Goal: Task Accomplishment & Management: Manage account settings

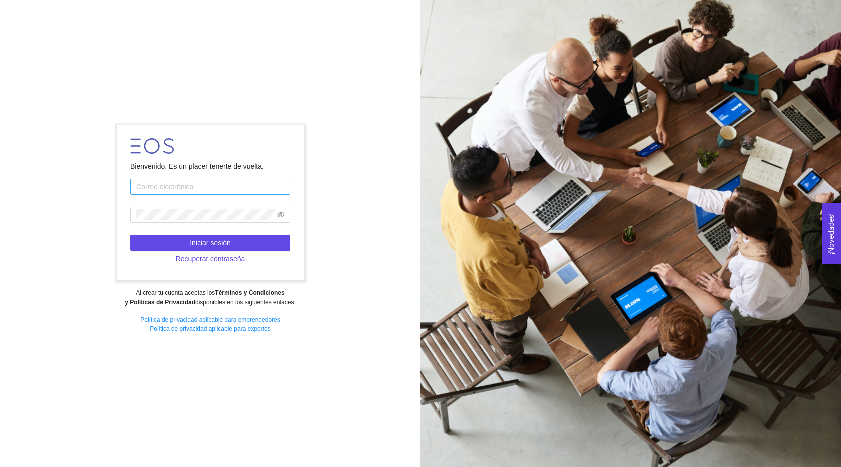
type input "[EMAIL_ADDRESS][DOMAIN_NAME]"
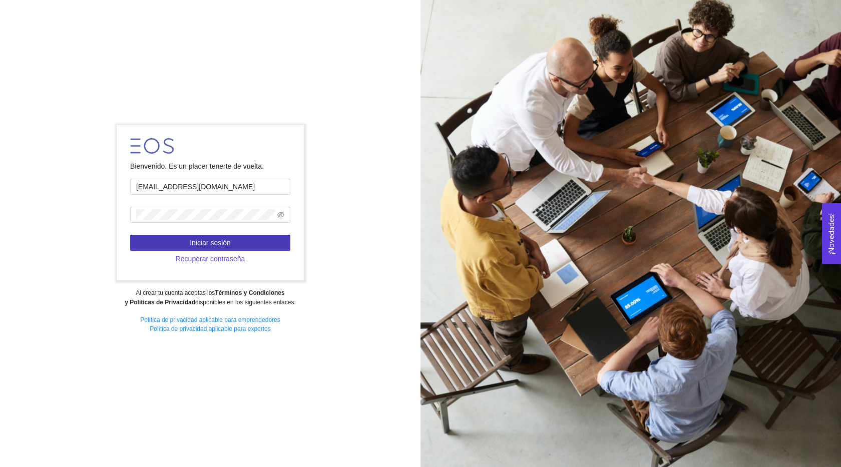
click at [210, 244] on span "Iniciar sesión" at bounding box center [210, 242] width 41 height 11
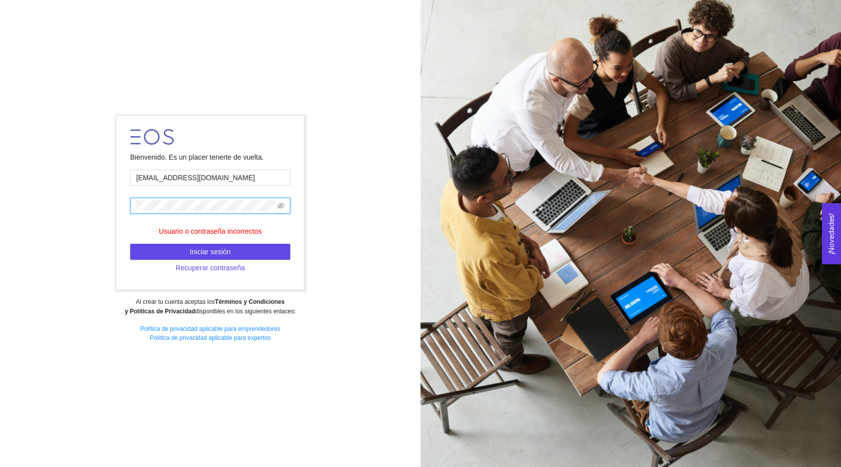
click at [76, 209] on div "Bienvenido. Es un placer tenerte de vuelta. [EMAIL_ADDRESS][DOMAIN_NAME] Usuari…" at bounding box center [210, 233] width 421 height 248
click at [286, 207] on span at bounding box center [210, 206] width 160 height 16
click at [280, 206] on icon "eye-invisible" at bounding box center [280, 205] width 7 height 7
click at [144, 257] on button "Iniciar sesión" at bounding box center [210, 252] width 160 height 16
click at [154, 254] on button "Iniciar sesión" at bounding box center [210, 252] width 160 height 16
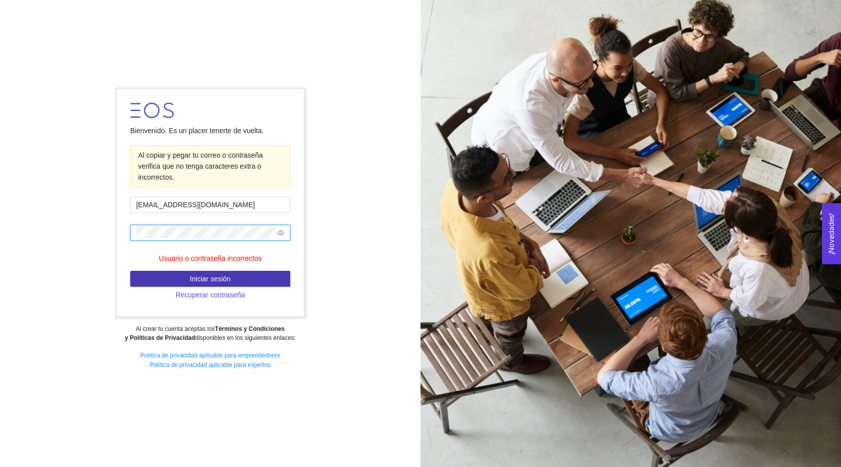
click at [188, 280] on button "Iniciar sesión" at bounding box center [210, 279] width 160 height 16
click at [186, 276] on button "Iniciar sesión" at bounding box center [210, 279] width 160 height 16
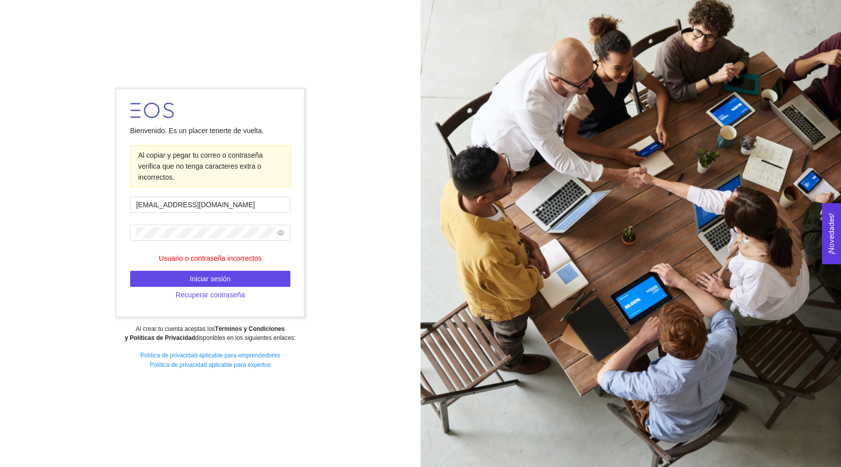
click at [281, 237] on span at bounding box center [280, 232] width 7 height 11
click at [281, 230] on icon "eye" at bounding box center [280, 232] width 7 height 7
click at [281, 230] on icon "eye-invisible" at bounding box center [280, 232] width 7 height 7
click at [115, 238] on div "Bienvenido. Es un placer tenerte de vuelta. Al copiar y pegar tu correo o contr…" at bounding box center [210, 234] width 421 height 302
click at [114, 242] on div "Bienvenido. Es un placer tenerte de vuelta. Al copiar y pegar tu correo o contr…" at bounding box center [210, 234] width 421 height 302
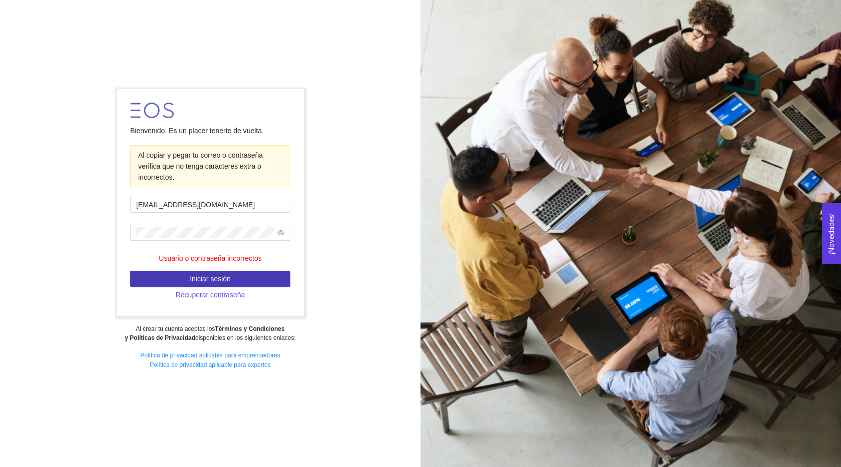
click at [180, 281] on button "Iniciar sesión" at bounding box center [210, 279] width 160 height 16
click at [160, 279] on button "Iniciar sesión" at bounding box center [210, 279] width 160 height 16
click at [229, 296] on span "Recuperar contraseña" at bounding box center [211, 294] width 70 height 11
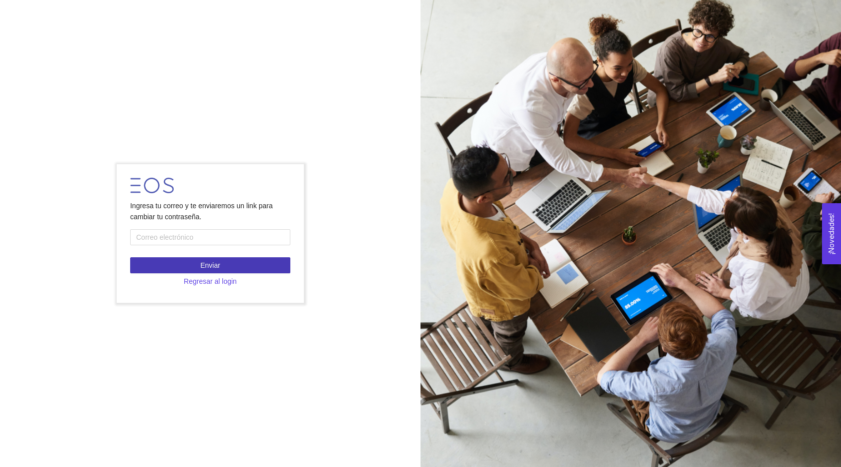
click at [217, 265] on span "Enviar" at bounding box center [210, 265] width 20 height 11
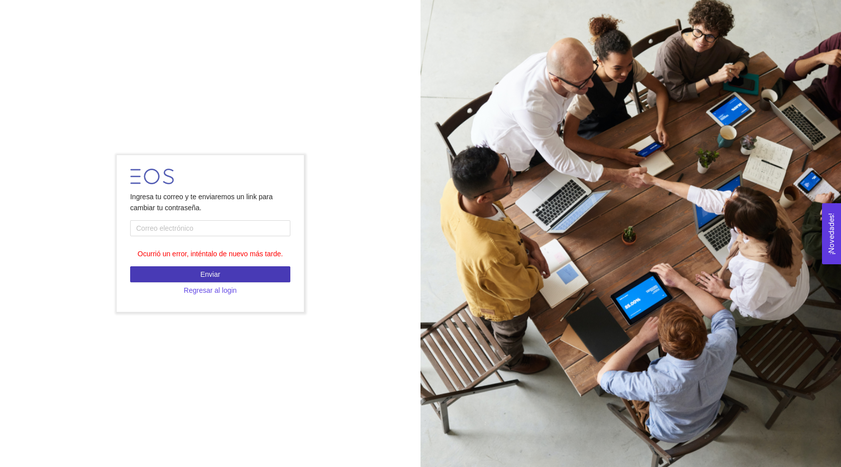
click at [211, 270] on span "Enviar" at bounding box center [210, 274] width 20 height 11
click at [199, 232] on input "text" at bounding box center [210, 228] width 160 height 16
type input "[EMAIL_ADDRESS][DOMAIN_NAME]"
click at [202, 269] on span "Enviar" at bounding box center [210, 274] width 20 height 11
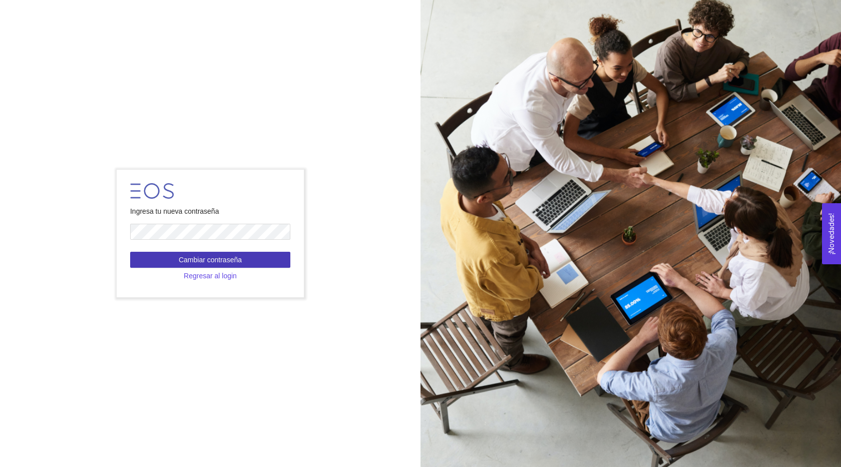
click at [159, 260] on button "Cambiar contraseña" at bounding box center [210, 260] width 160 height 16
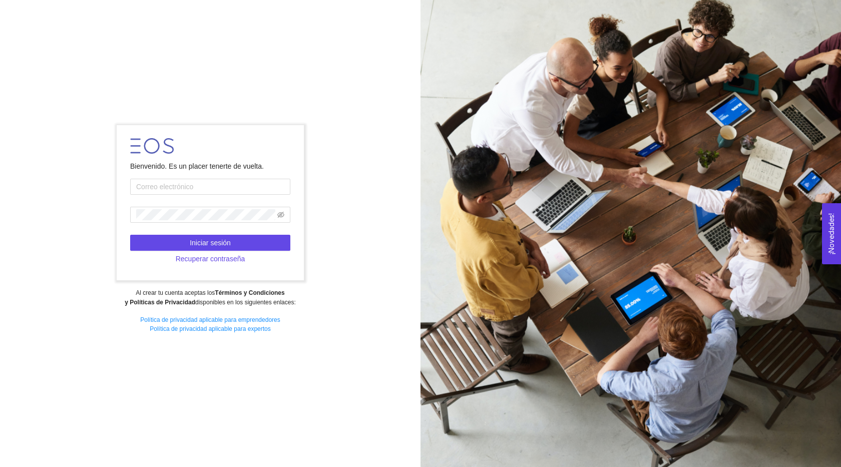
type input "[EMAIL_ADDRESS][DOMAIN_NAME]"
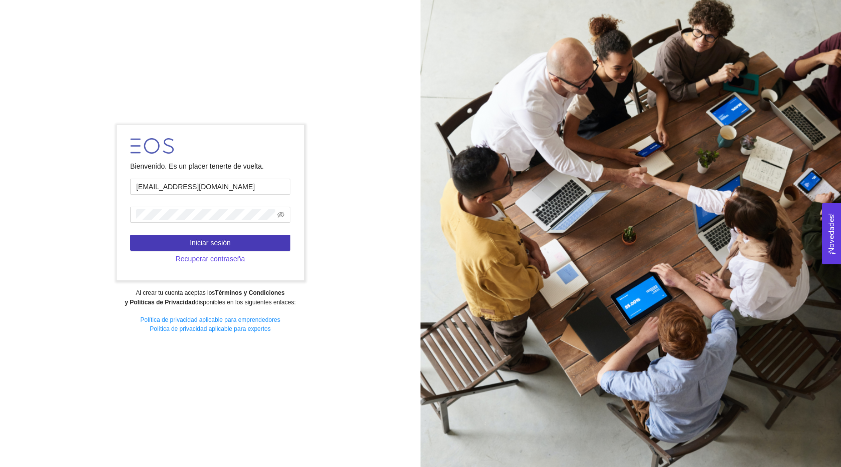
click at [164, 236] on button "Iniciar sesión" at bounding box center [210, 243] width 160 height 16
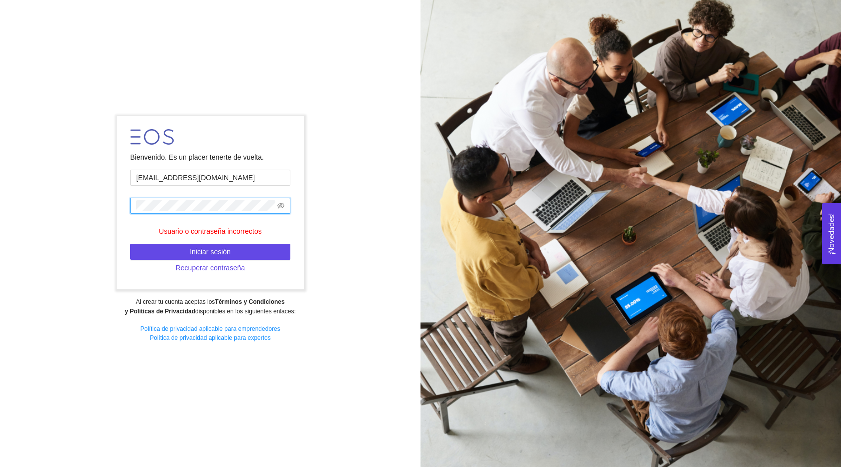
click at [159, 213] on span at bounding box center [210, 206] width 160 height 16
click at [281, 206] on icon "eye-invisible" at bounding box center [280, 205] width 7 height 7
click at [112, 210] on div "Bienvenido. Es un placer tenerte de vuelta. [EMAIL_ADDRESS][DOMAIN_NAME] Usuari…" at bounding box center [210, 233] width 421 height 248
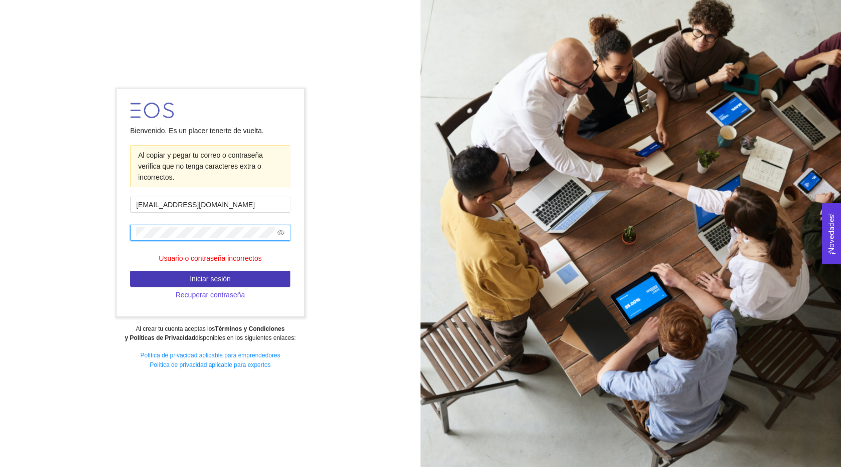
click at [166, 275] on button "Iniciar sesión" at bounding box center [210, 279] width 160 height 16
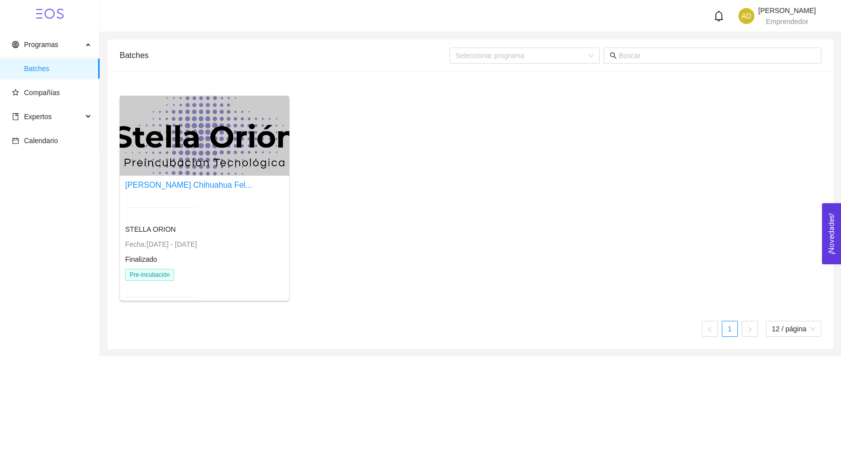
drag, startPoint x: 167, startPoint y: 267, endPoint x: 172, endPoint y: 261, distance: 7.5
click at [430, 202] on div "[PERSON_NAME] Chihuahua Fel... [PERSON_NAME]: [DATE] - [DATE] Finalizado Pre-in…" at bounding box center [471, 202] width 710 height 213
click at [211, 165] on div at bounding box center [205, 136] width 170 height 80
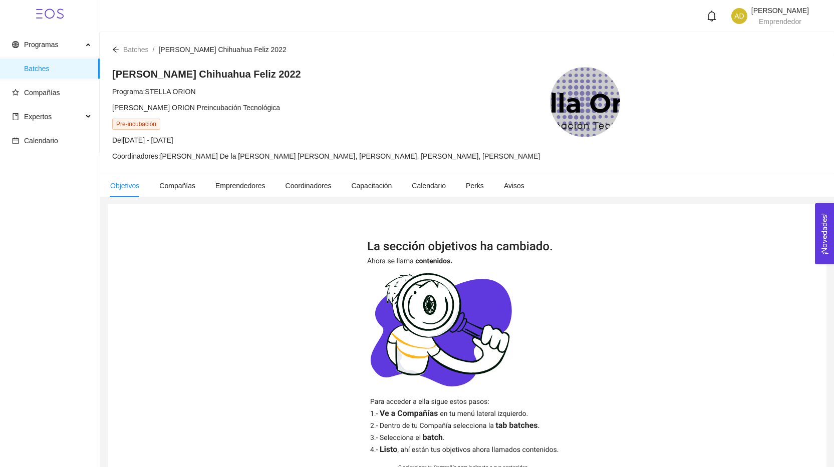
click at [618, 96] on div at bounding box center [585, 102] width 70 height 70
click at [73, 119] on span "Expertos" at bounding box center [47, 117] width 71 height 20
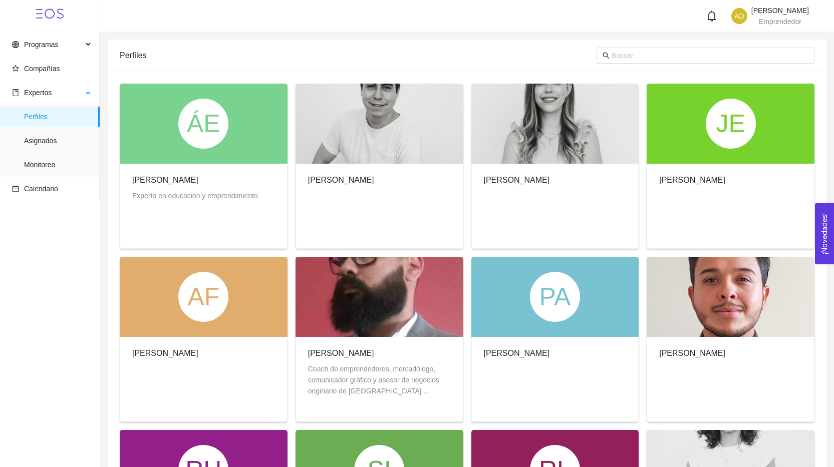
click at [75, 115] on span "Perfiles" at bounding box center [58, 117] width 68 height 20
click at [82, 47] on span "Programas" at bounding box center [47, 45] width 71 height 20
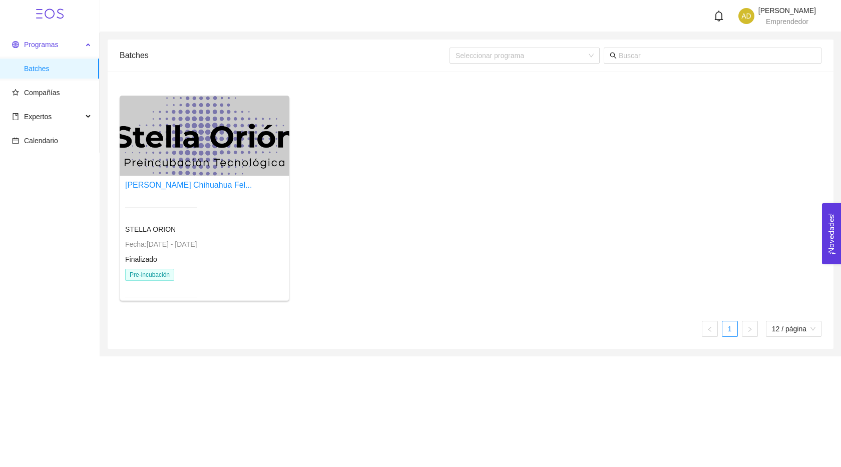
click at [89, 42] on div "Programas" at bounding box center [50, 45] width 100 height 20
click at [204, 160] on div at bounding box center [205, 136] width 170 height 80
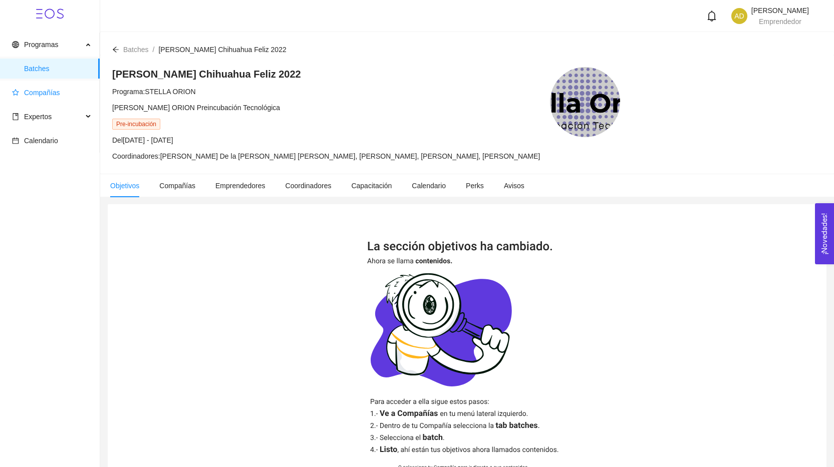
click at [77, 96] on span "Compañías" at bounding box center [52, 93] width 80 height 20
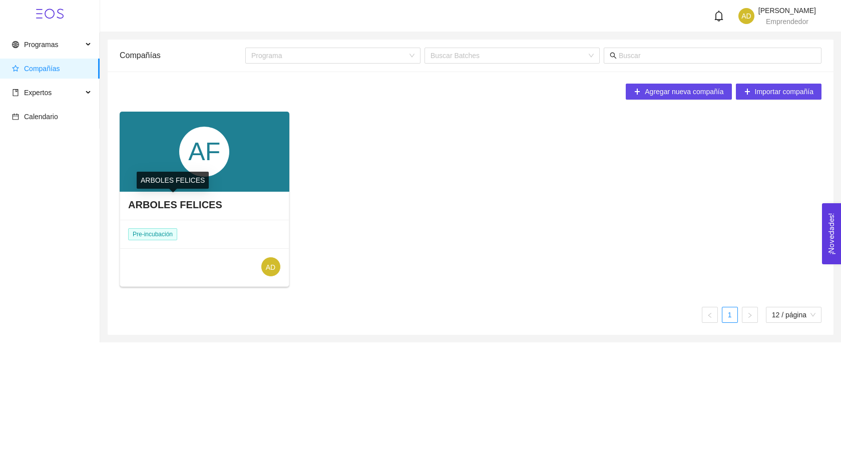
click at [214, 175] on div "AF" at bounding box center [204, 152] width 50 height 50
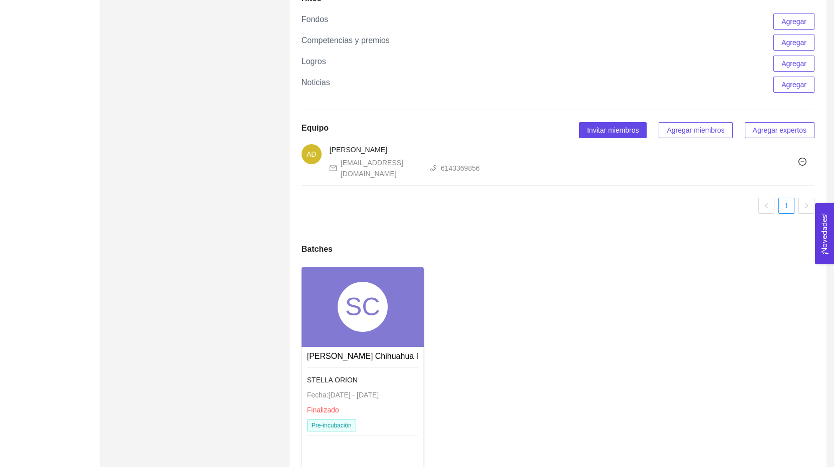
scroll to position [556, 0]
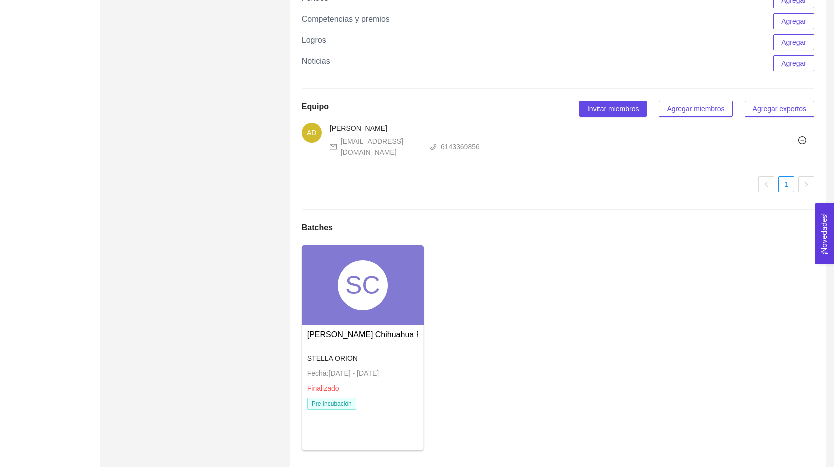
click at [392, 294] on div "SC" at bounding box center [362, 285] width 122 height 80
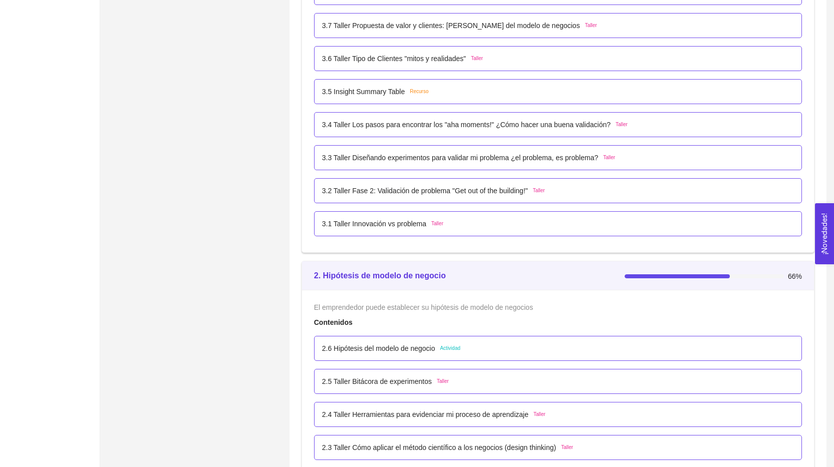
scroll to position [2660, 0]
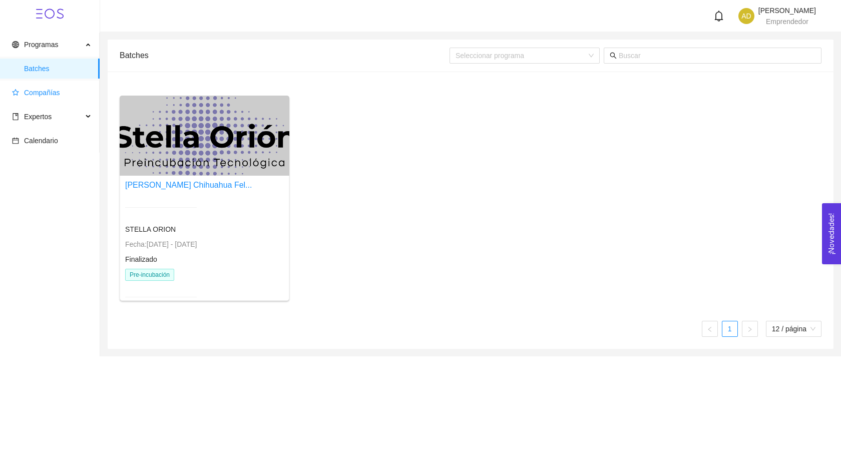
click at [53, 91] on span "Compañías" at bounding box center [42, 93] width 36 height 8
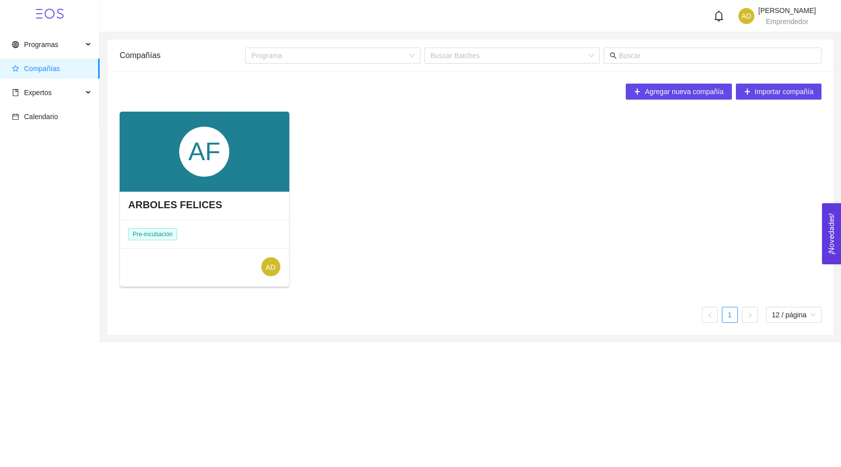
click at [171, 140] on div "AF" at bounding box center [205, 152] width 170 height 80
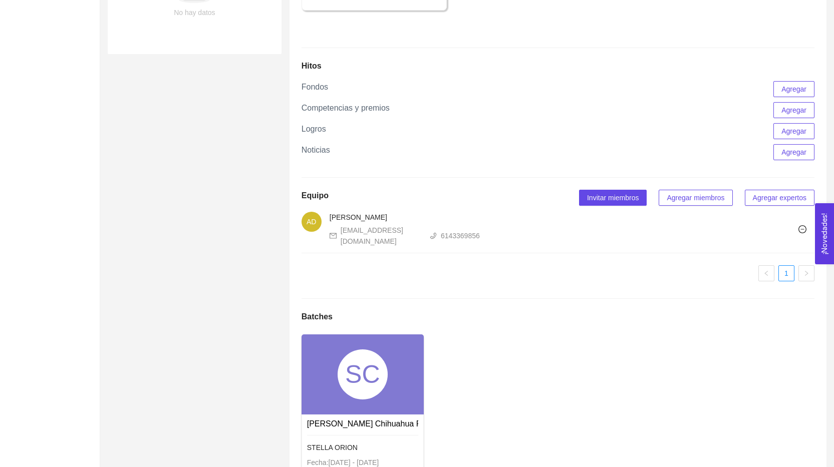
scroll to position [556, 0]
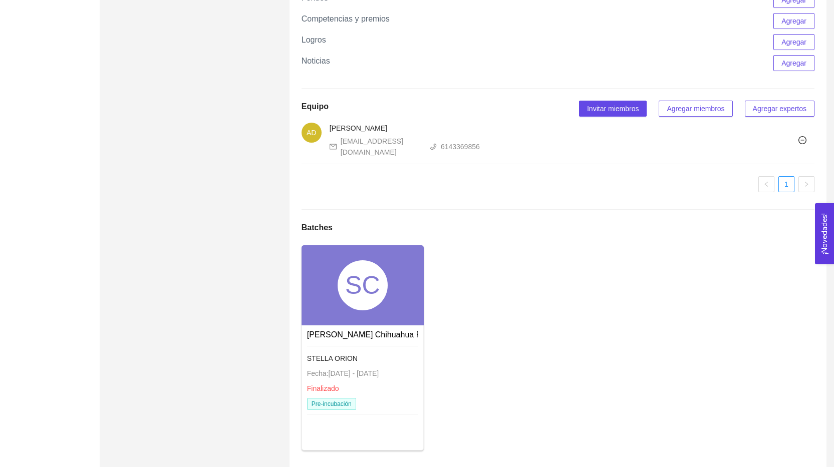
click at [354, 278] on div "SC" at bounding box center [363, 285] width 50 height 50
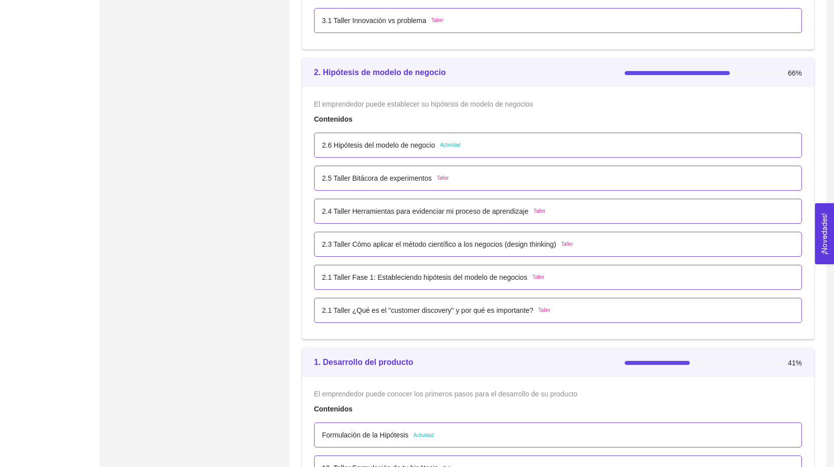
scroll to position [2817, 0]
